Goal: Navigation & Orientation: Find specific page/section

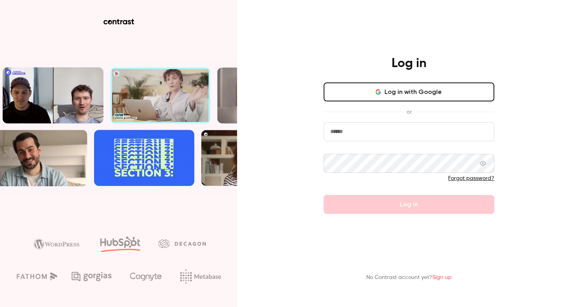
click at [376, 98] on button "Log in with Google" at bounding box center [409, 92] width 171 height 19
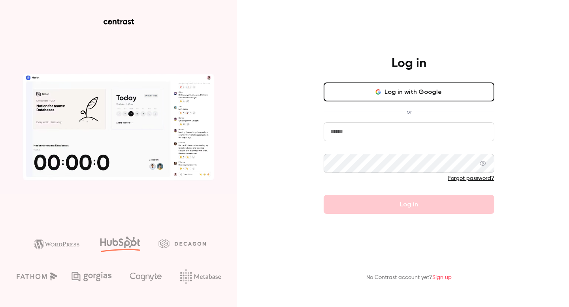
click at [444, 279] on link "Sign up" at bounding box center [441, 278] width 19 height 6
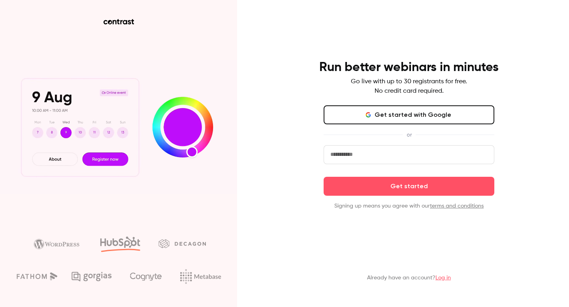
click at [415, 109] on button "Get started with Google" at bounding box center [409, 114] width 171 height 19
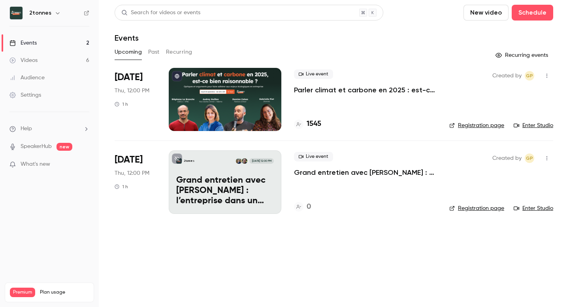
click at [154, 49] on button "Past" at bounding box center [153, 52] width 11 height 13
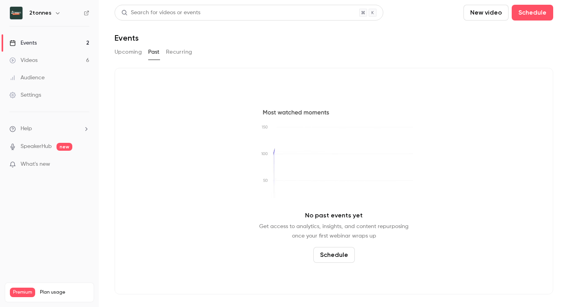
click at [180, 50] on button "Recurring" at bounding box center [179, 52] width 26 height 13
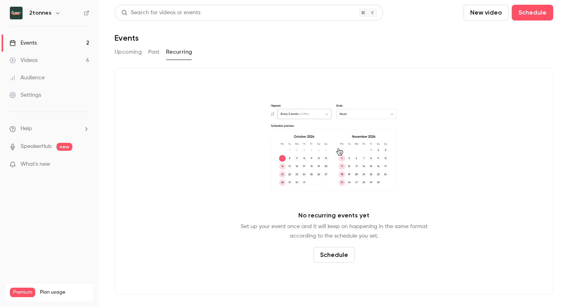
click at [157, 49] on button "Past" at bounding box center [153, 52] width 11 height 13
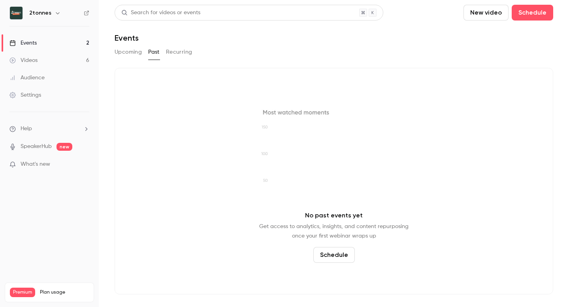
click at [70, 62] on link "Videos 6" at bounding box center [49, 60] width 99 height 17
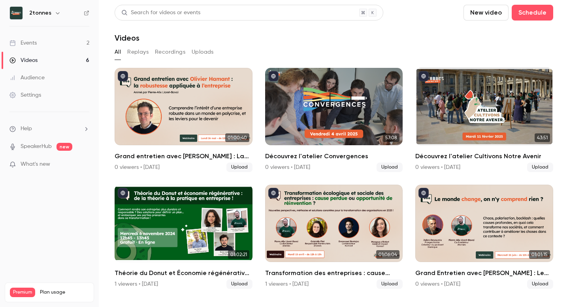
click at [140, 47] on button "Replays" at bounding box center [137, 52] width 21 height 13
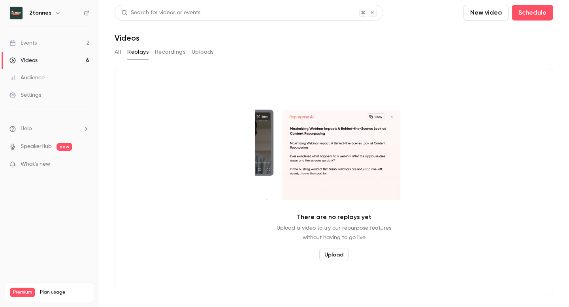
click at [175, 47] on button "Recordings" at bounding box center [170, 52] width 30 height 13
click at [207, 49] on button "Uploads" at bounding box center [203, 52] width 22 height 13
